Goal: Task Accomplishment & Management: Manage account settings

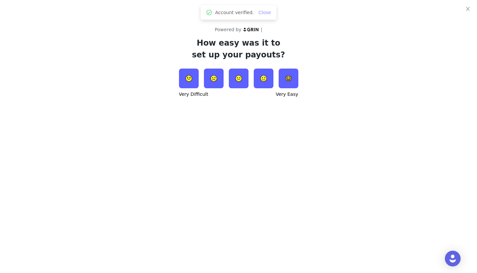
click at [266, 13] on link "Close" at bounding box center [265, 12] width 12 height 5
click at [286, 79] on img at bounding box center [289, 79] width 20 height 20
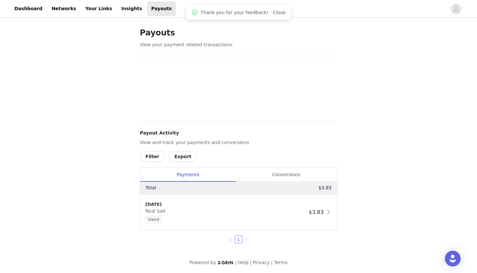
click at [111, 174] on div "Payouts View your payment related transactions. Payout Activity View and track …" at bounding box center [238, 146] width 477 height 255
click at [318, 212] on span "$3.83" at bounding box center [316, 211] width 15 height 6
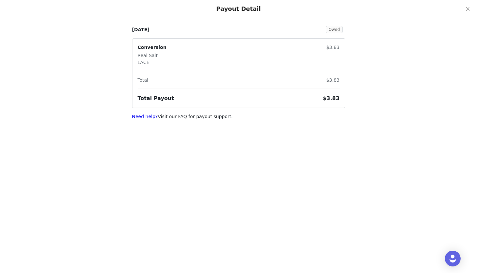
scroll to position [0, 0]
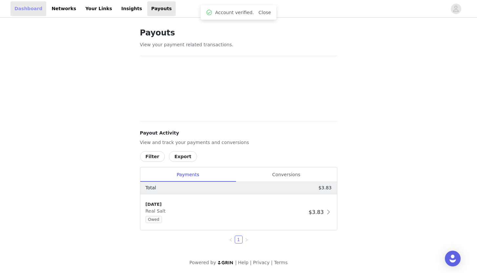
click at [30, 10] on link "Dashboard" at bounding box center [28, 8] width 36 height 15
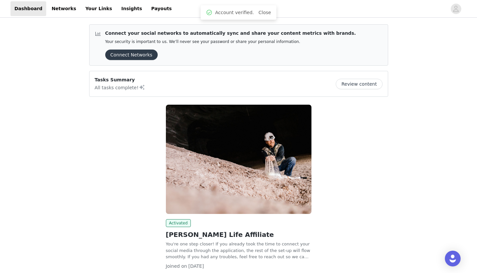
click at [93, 180] on div "Activated [PERSON_NAME] Life Affiliate You're one step closer! If you already t…" at bounding box center [238, 196] width 307 height 191
click at [97, 143] on div "Activated [PERSON_NAME] Life Affiliate You're one step closer! If you already t…" at bounding box center [238, 196] width 307 height 191
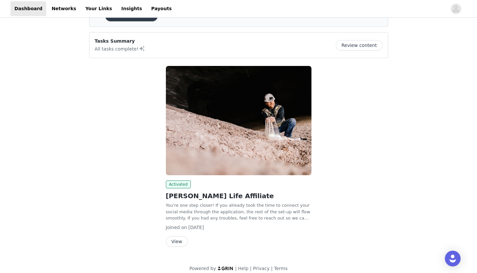
scroll to position [39, 0]
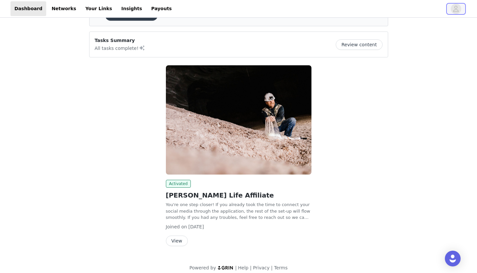
click at [459, 12] on icon "avatar" at bounding box center [456, 9] width 6 height 10
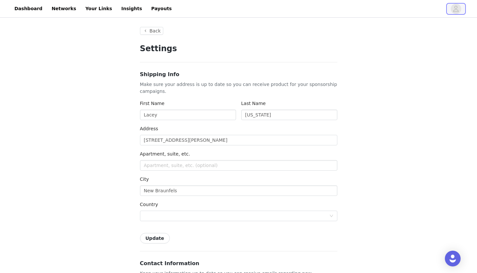
type input "+1 ([GEOGRAPHIC_DATA])"
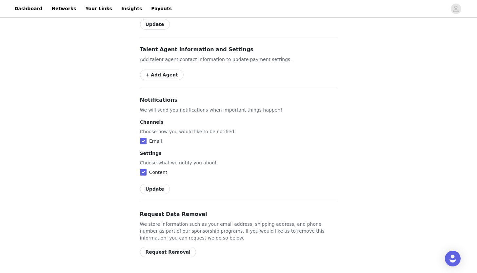
scroll to position [346, 0]
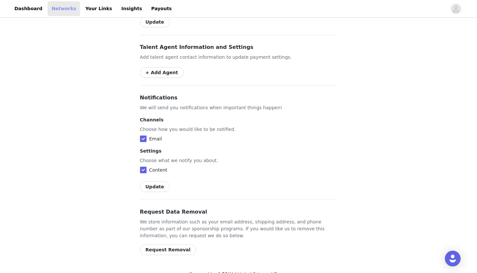
click at [62, 10] on link "Networks" at bounding box center [64, 8] width 32 height 15
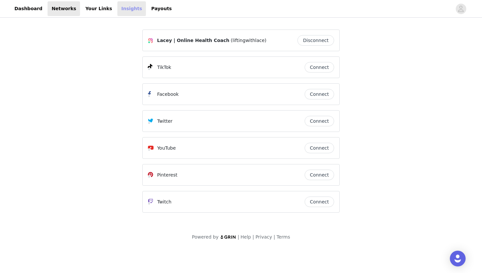
click at [123, 12] on link "Insights" at bounding box center [131, 8] width 29 height 15
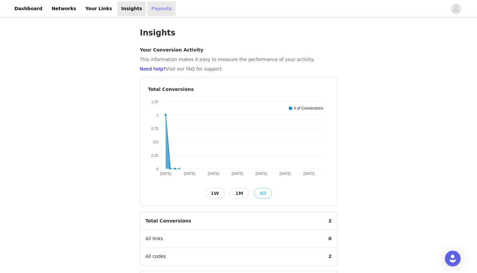
click at [148, 8] on link "Payouts" at bounding box center [161, 8] width 29 height 15
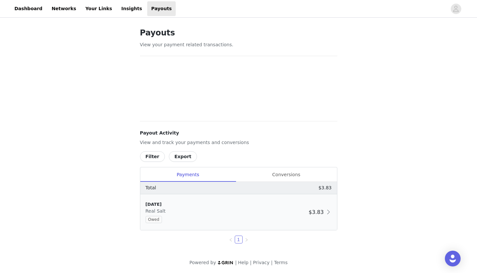
click at [153, 214] on div "[DATE] Real Salt Owed" at bounding box center [226, 212] width 161 height 22
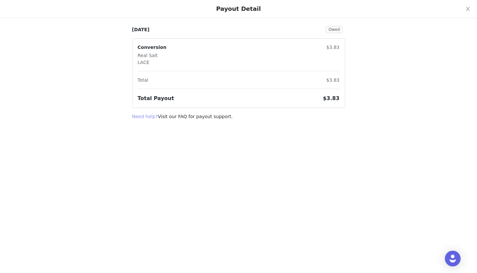
click at [144, 117] on link "Need help?" at bounding box center [145, 116] width 26 height 5
